Goal: Information Seeking & Learning: Learn about a topic

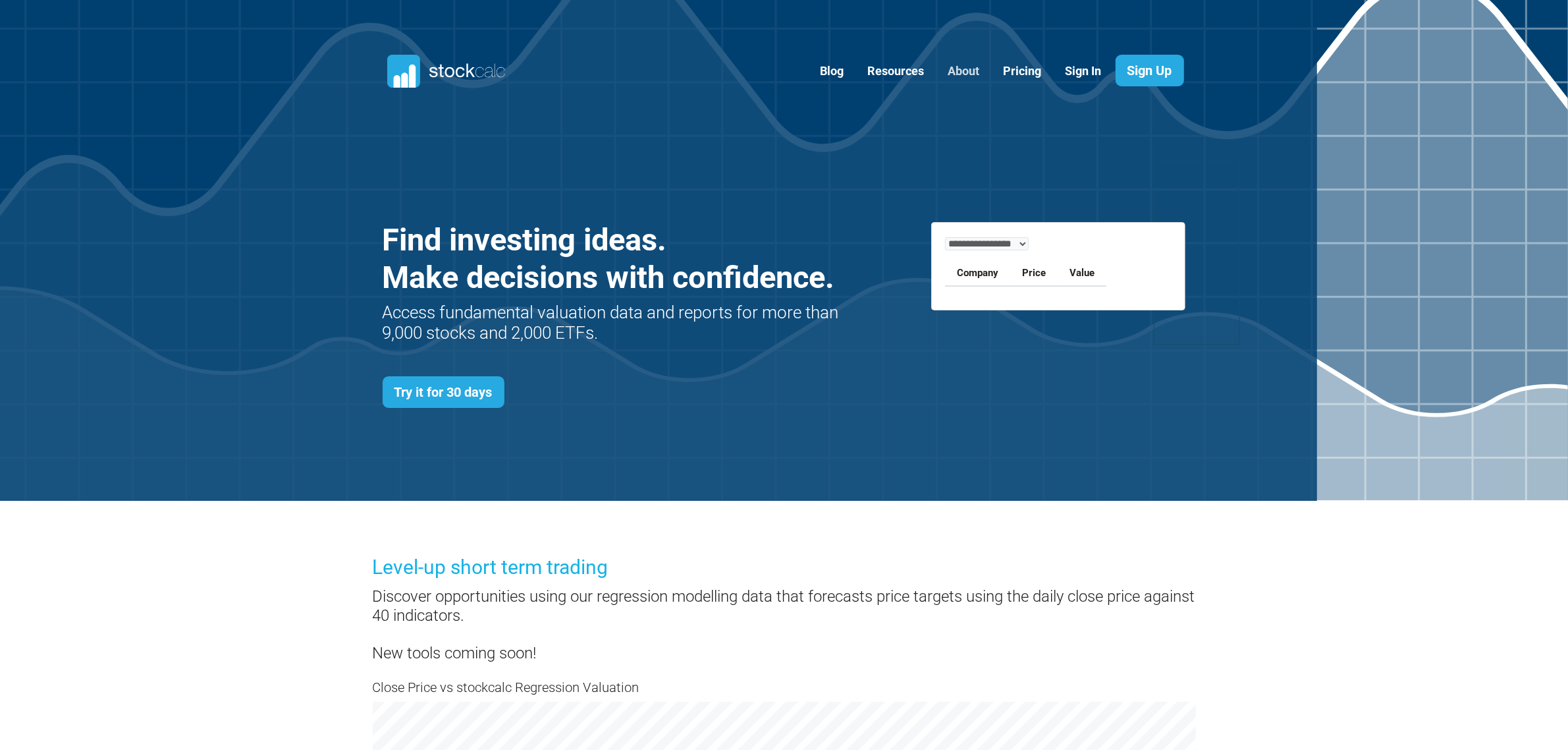
click at [970, 73] on link "About" at bounding box center [963, 72] width 51 height 33
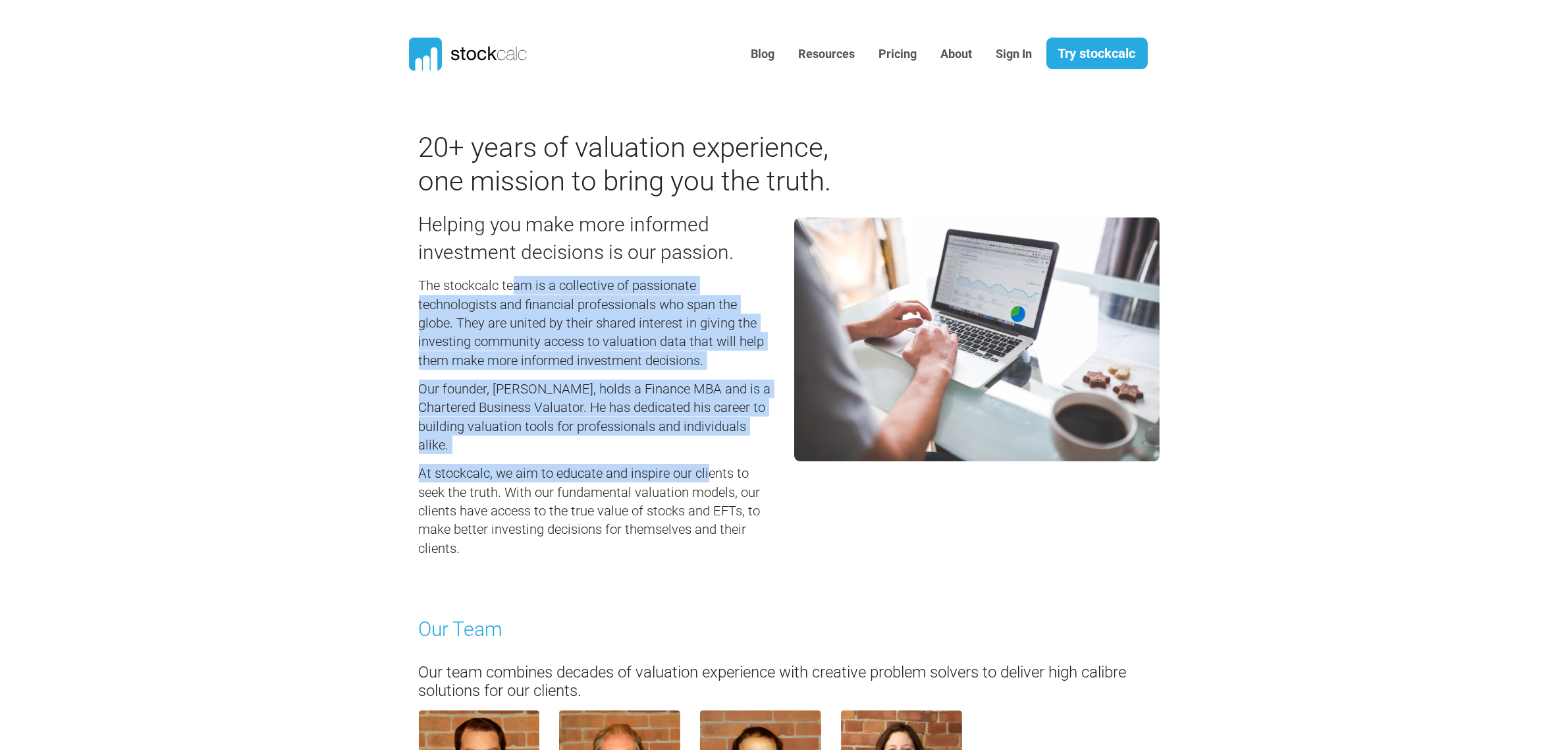
drag, startPoint x: 513, startPoint y: 285, endPoint x: 711, endPoint y: 472, distance: 272.3
click at [711, 472] on div "Helping you make more informed investment decisions is our passion. The stockca…" at bounding box center [596, 380] width 376 height 364
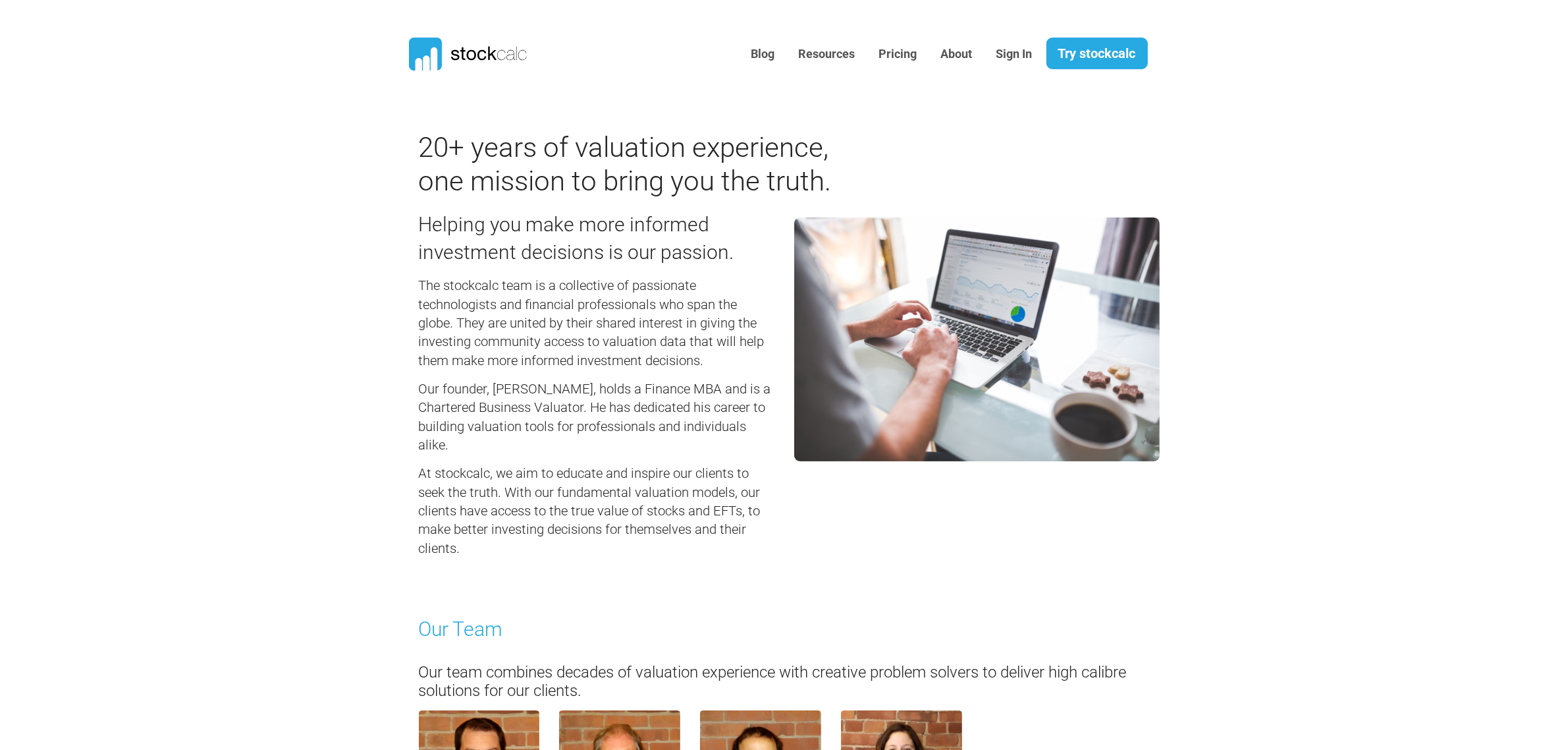
click at [735, 474] on h5 "At stockcalc, we aim to educate and inspire our clients to seek the truth. With…" at bounding box center [597, 510] width 356 height 93
drag, startPoint x: 524, startPoint y: 478, endPoint x: 586, endPoint y: 473, distance: 62.2
click at [586, 473] on h5 "At stockcalc, we aim to educate and inspire our clients to seek the truth. With…" at bounding box center [597, 510] width 356 height 93
click at [898, 53] on link "Pricing" at bounding box center [898, 55] width 58 height 33
